Goal: Information Seeking & Learning: Compare options

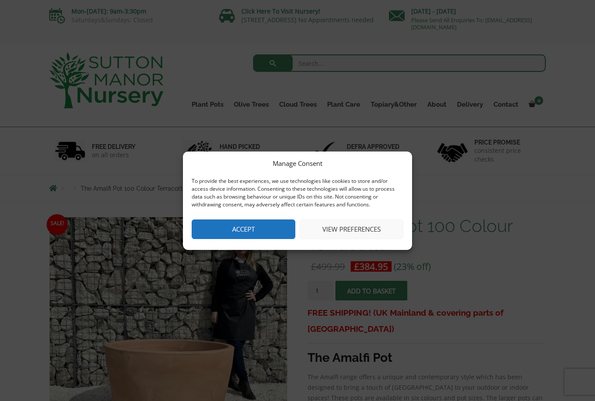
click at [265, 223] on button "Accept" at bounding box center [244, 230] width 104 height 20
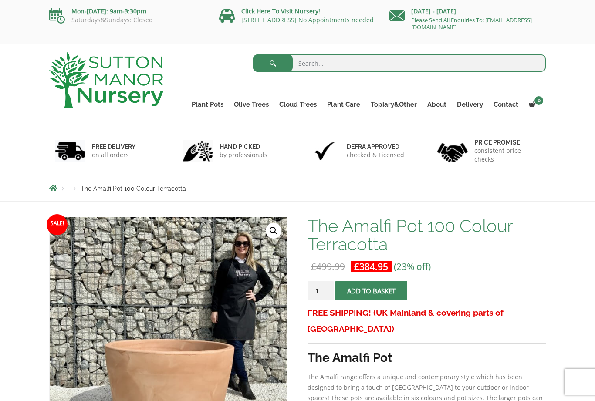
click at [212, 102] on link "Plant Pots" at bounding box center [208, 105] width 42 height 12
click at [0, 0] on link "Squares And Troughs" at bounding box center [0, 0] width 0 height 0
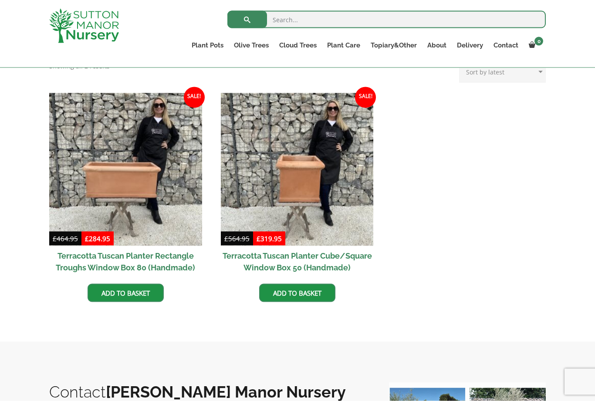
scroll to position [370, 0]
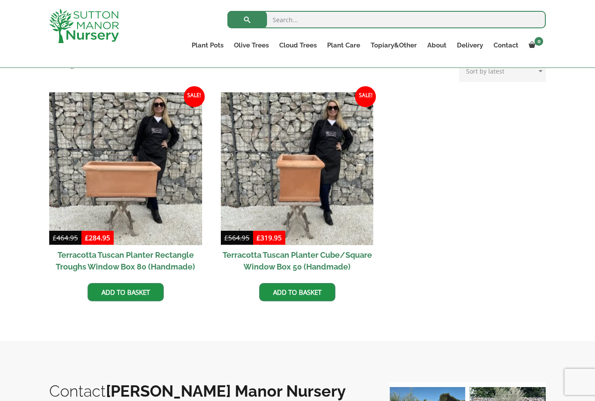
click at [147, 184] on img at bounding box center [125, 168] width 153 height 153
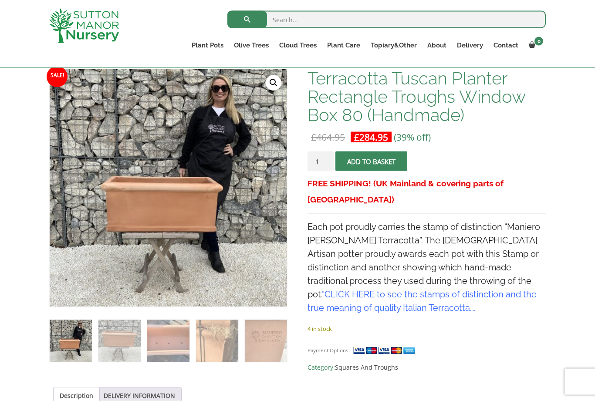
scroll to position [133, 0]
click at [192, 207] on img at bounding box center [243, 262] width 386 height 386
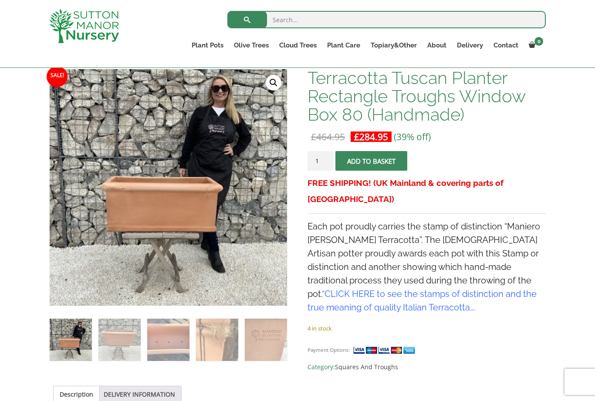
click at [210, 207] on img at bounding box center [243, 262] width 386 height 386
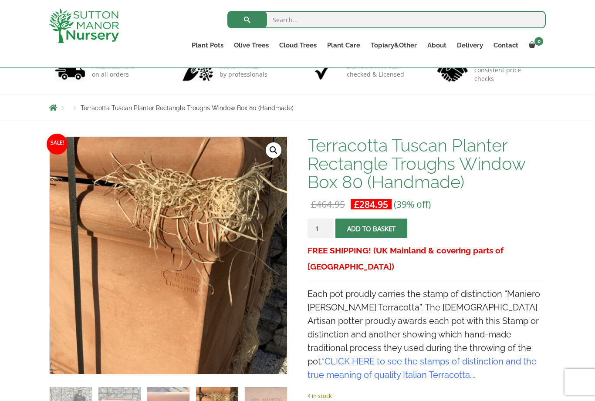
scroll to position [0, 0]
